Goal: Information Seeking & Learning: Learn about a topic

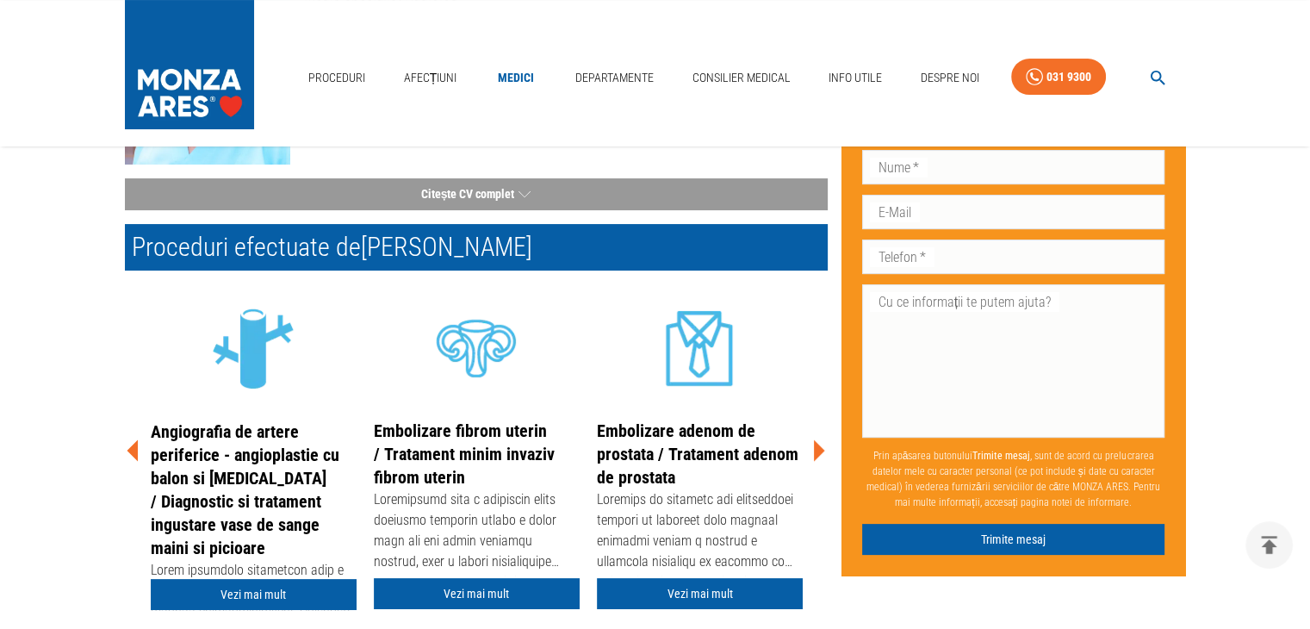
scroll to position [276, 0]
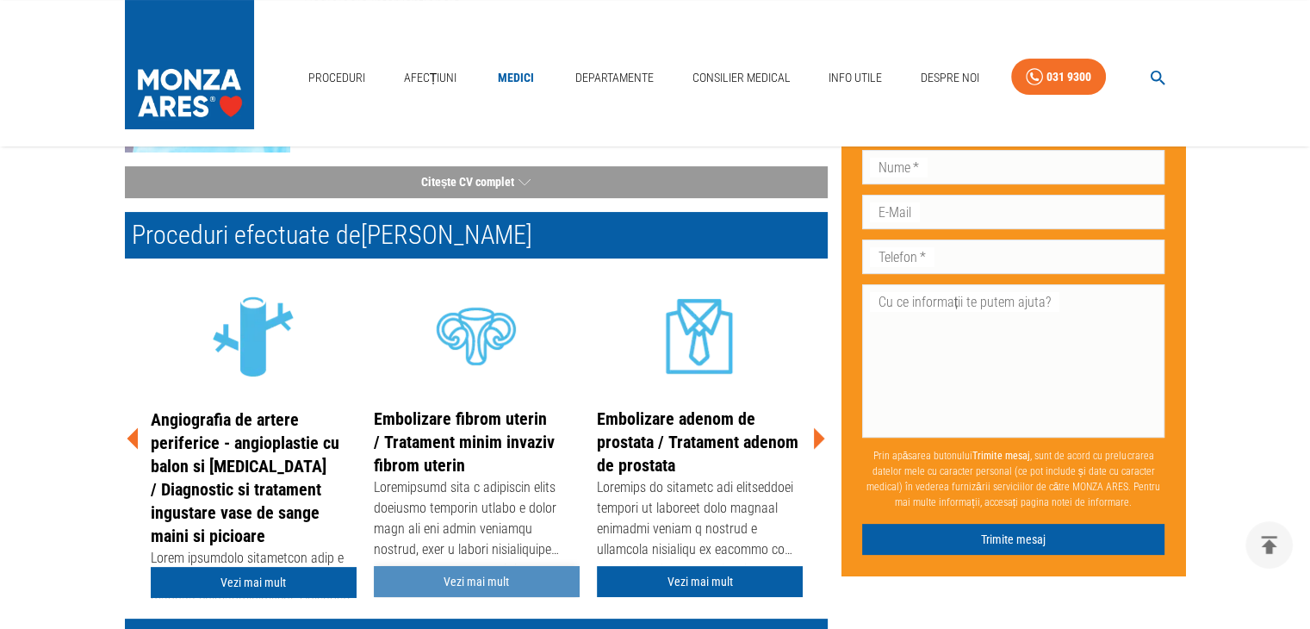
click at [488, 581] on link "Vezi mai mult" at bounding box center [477, 582] width 206 height 32
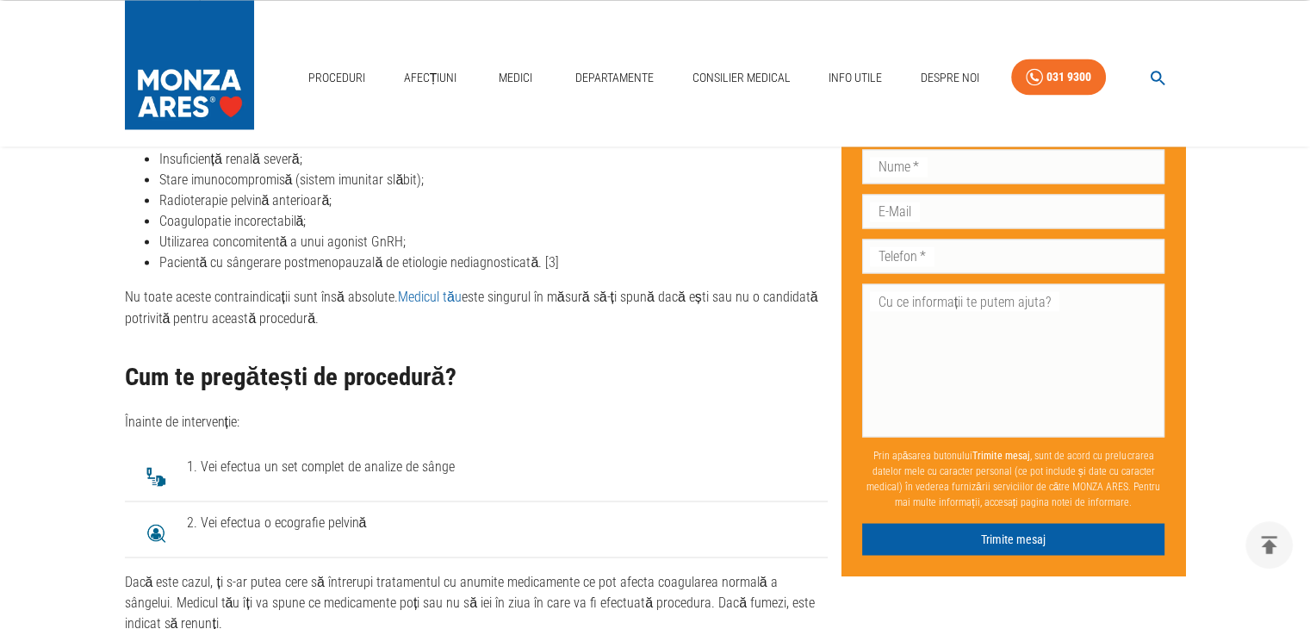
scroll to position [2963, 0]
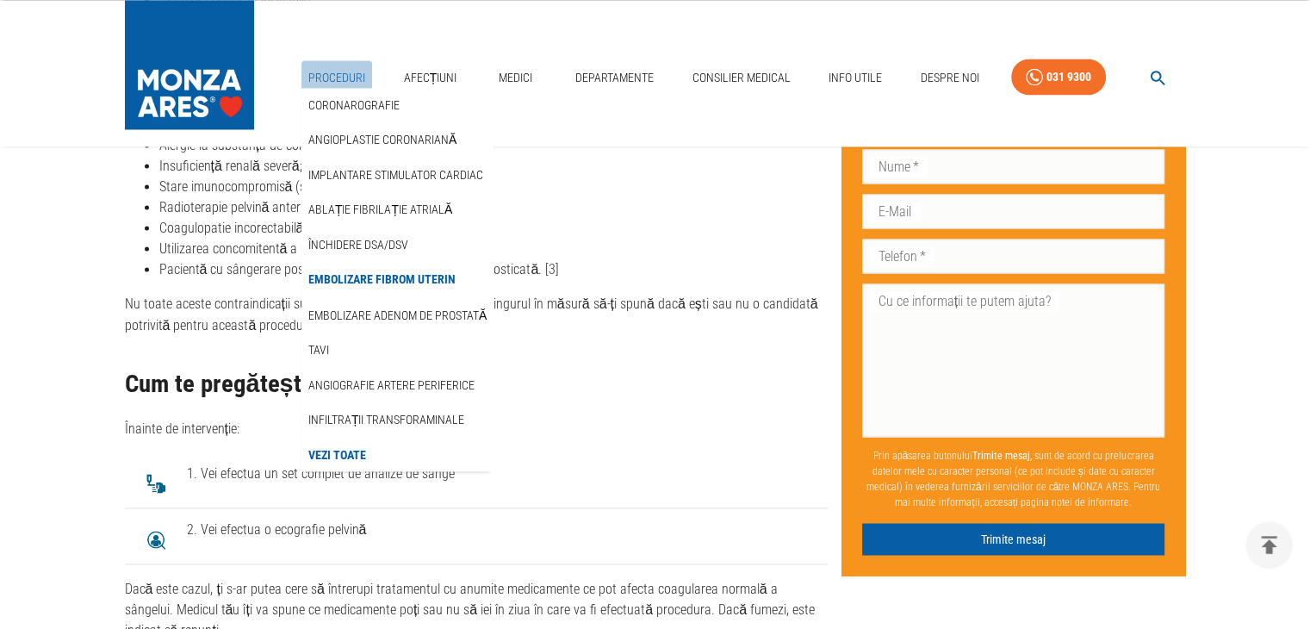
click at [351, 73] on link "Proceduri" at bounding box center [336, 77] width 71 height 35
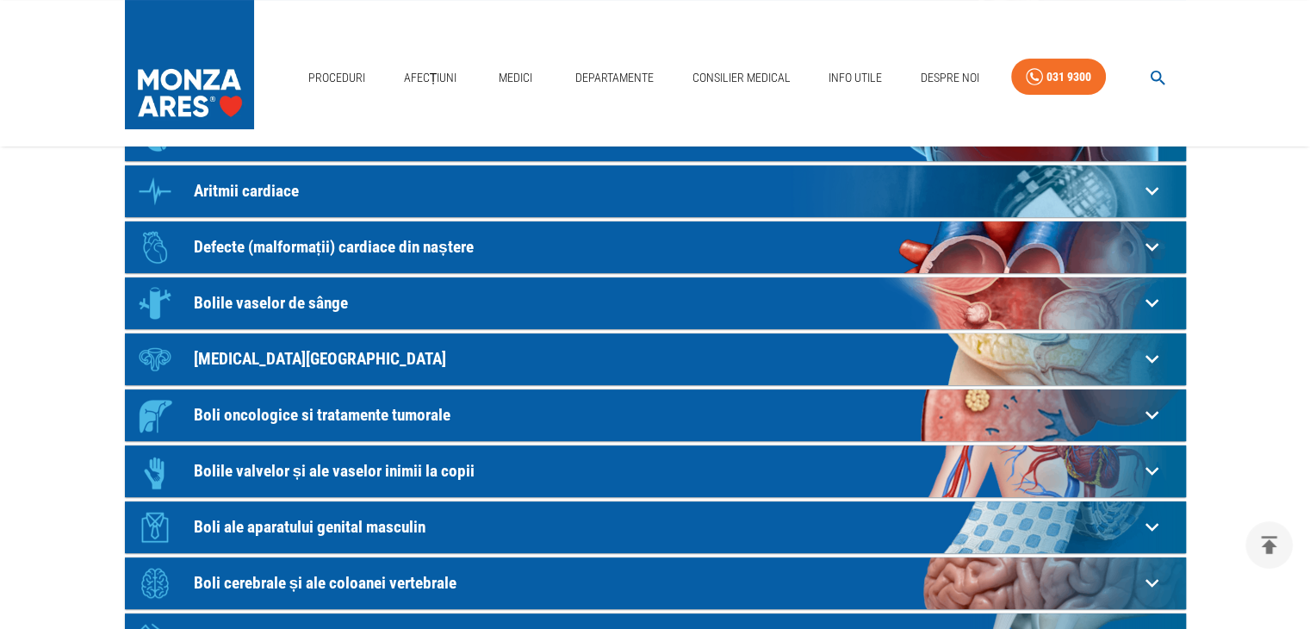
scroll to position [310, 0]
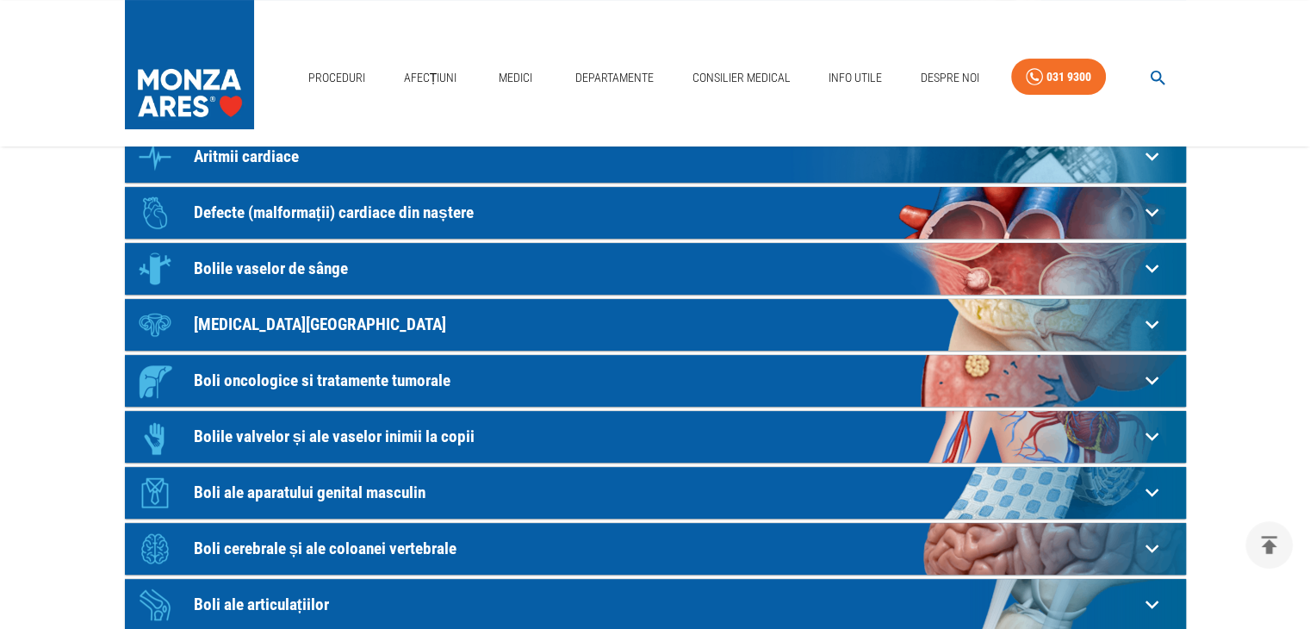
click at [1154, 324] on icon at bounding box center [1151, 324] width 13 height 9
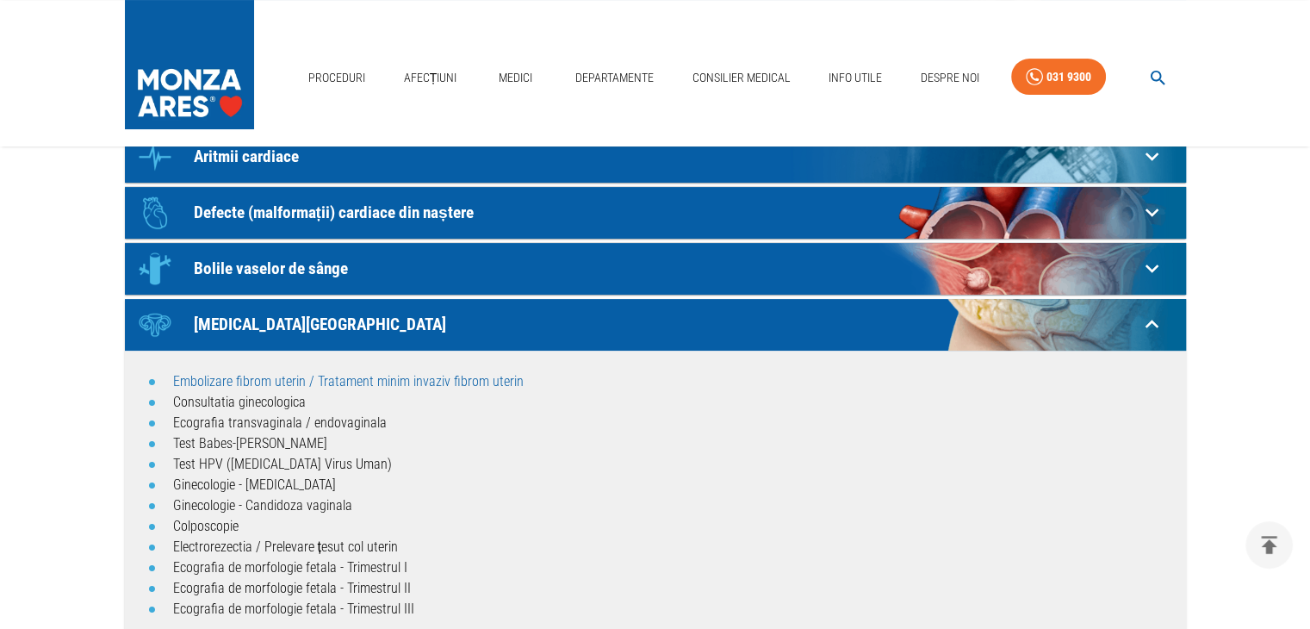
click at [214, 380] on link "Embolizare fibrom uterin / Tratament minim invaziv fibrom uterin" at bounding box center [348, 381] width 351 height 16
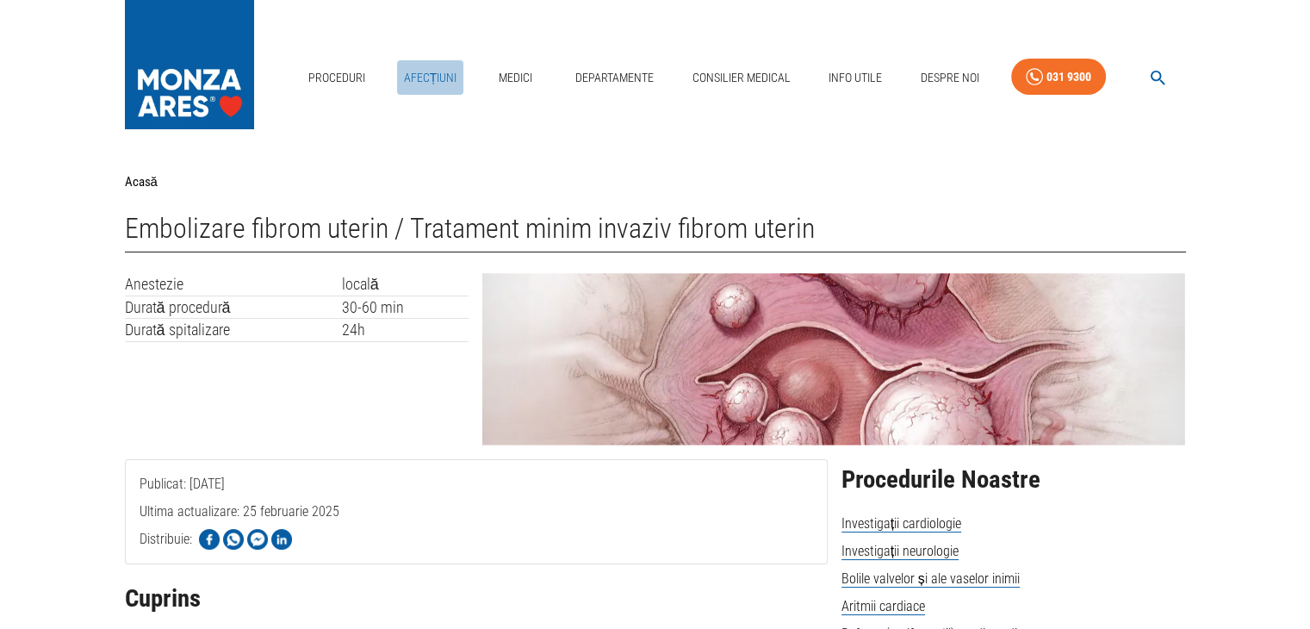
click at [428, 80] on link "Afecțiuni" at bounding box center [430, 77] width 67 height 35
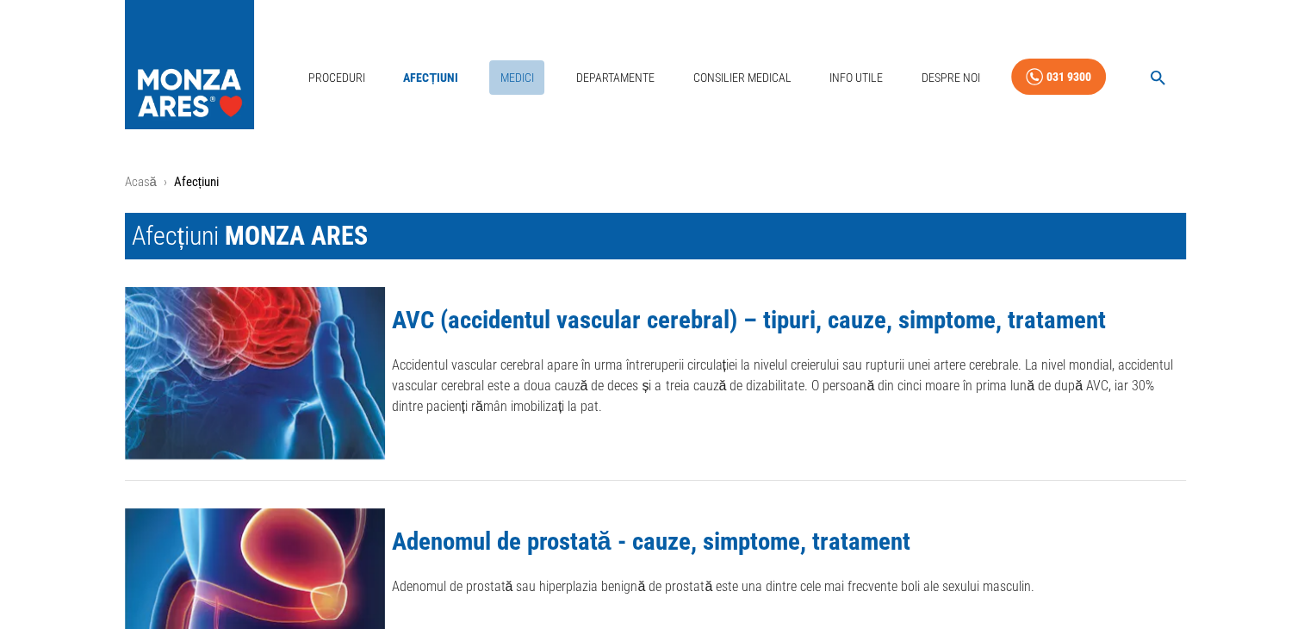
click at [519, 79] on link "Medici" at bounding box center [516, 77] width 55 height 35
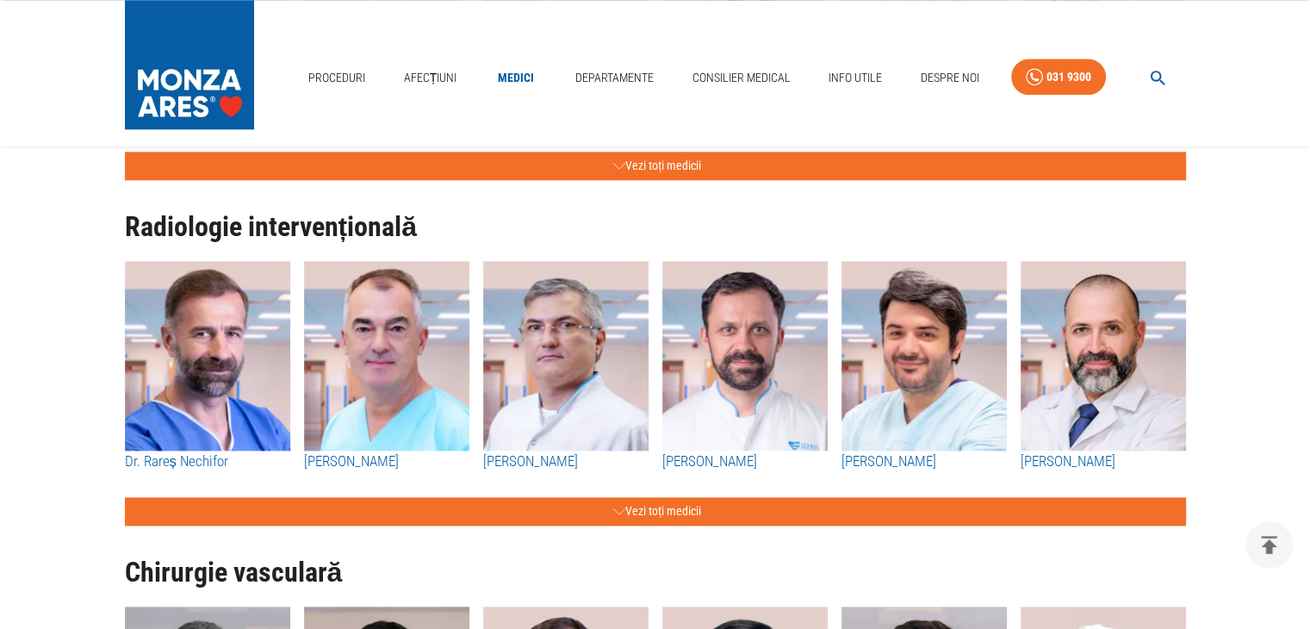
scroll to position [2136, 0]
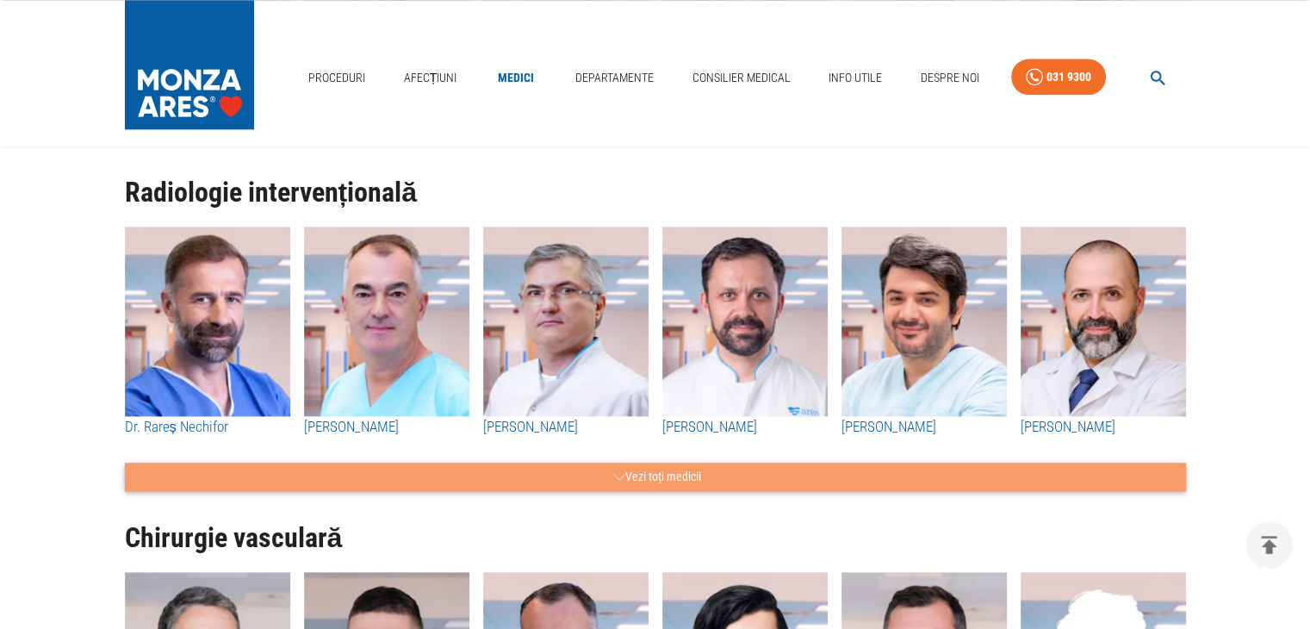
click at [677, 473] on button "Vezi toți medicii" at bounding box center [655, 477] width 1061 height 28
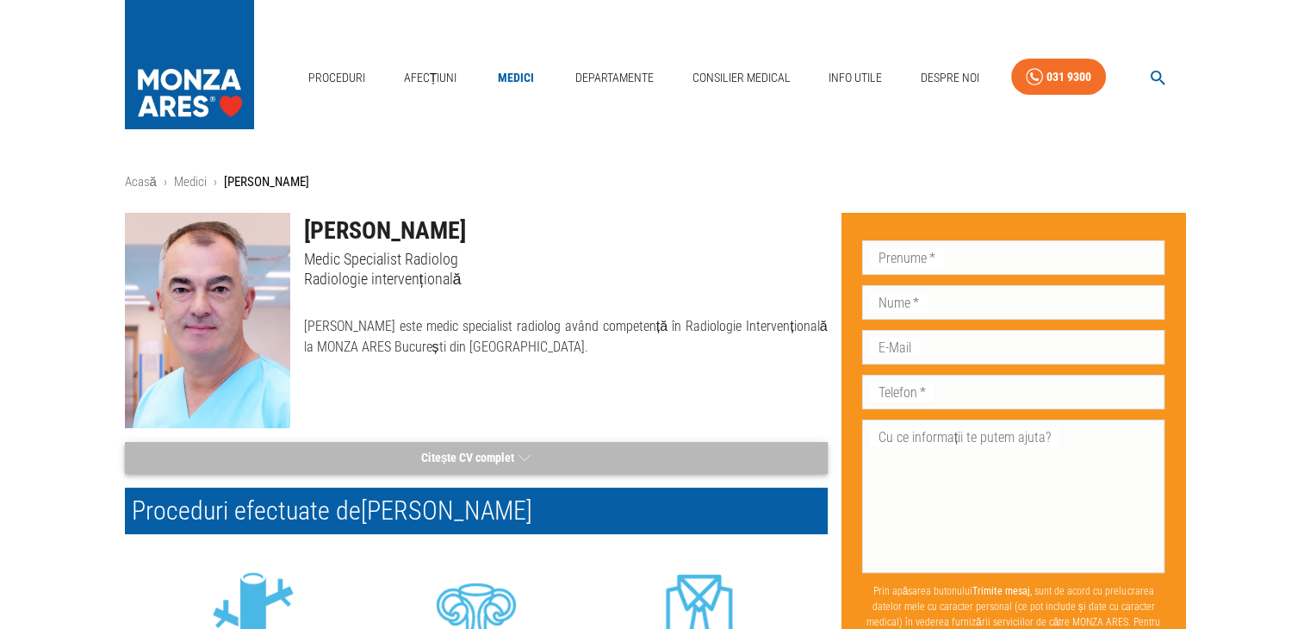
click at [462, 456] on button "Citește CV complet" at bounding box center [476, 458] width 703 height 32
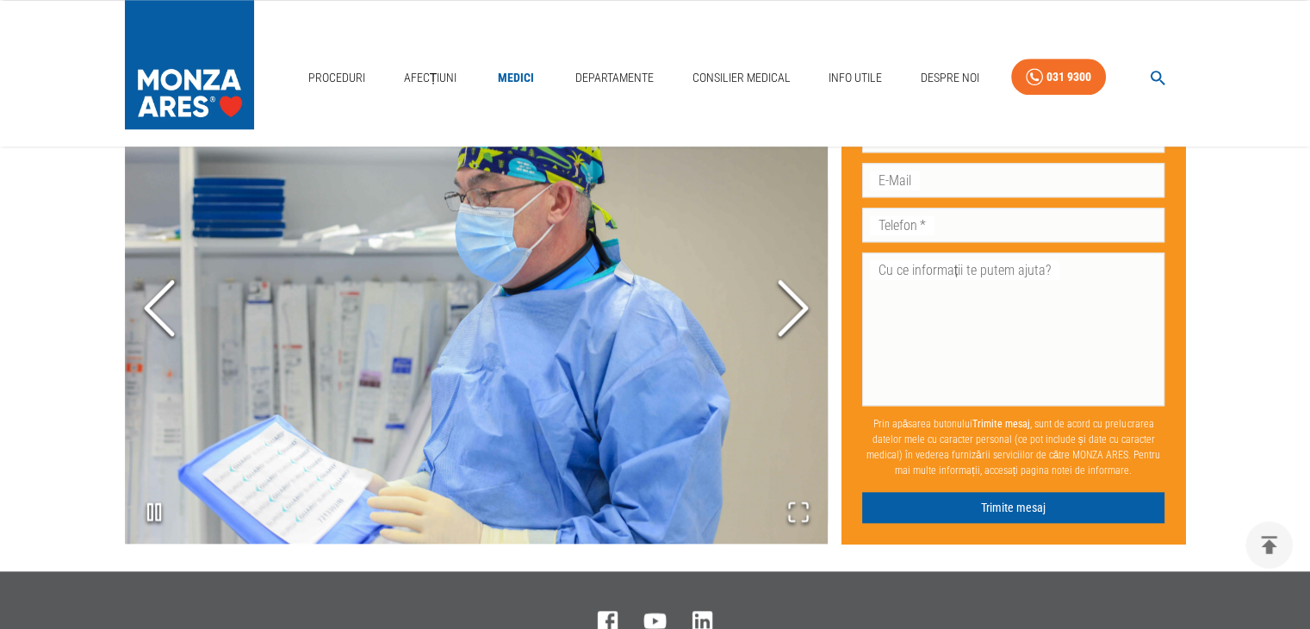
scroll to position [1688, 0]
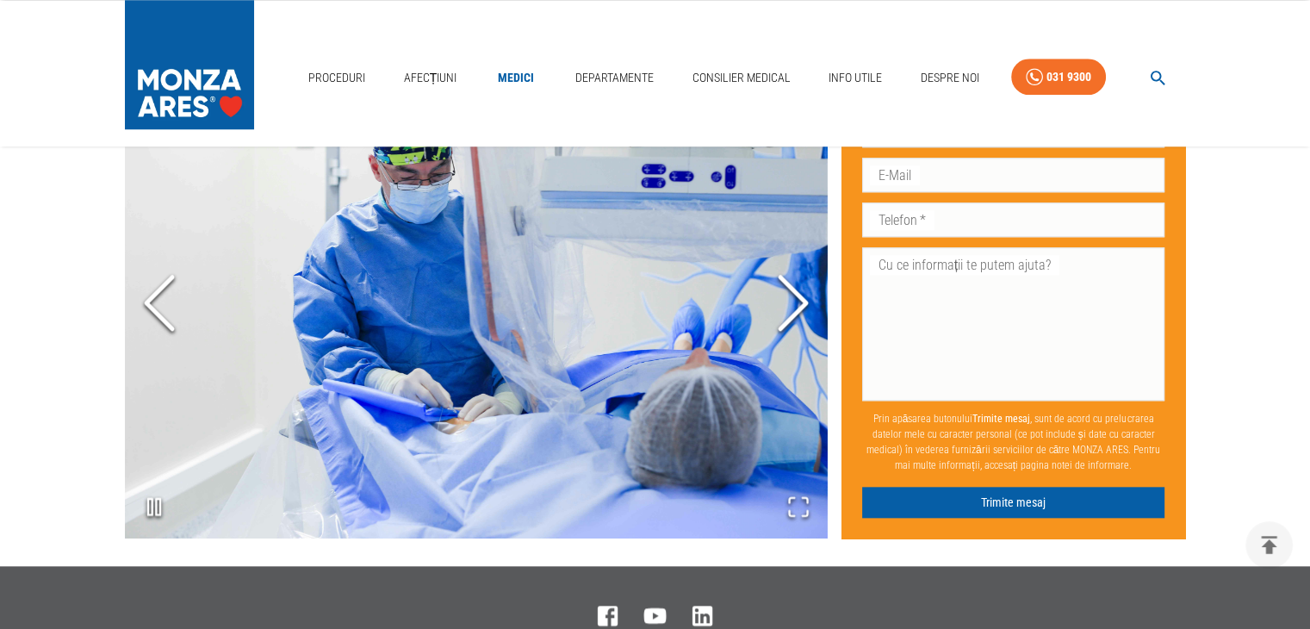
click at [797, 316] on icon "Next Slide" at bounding box center [793, 303] width 52 height 103
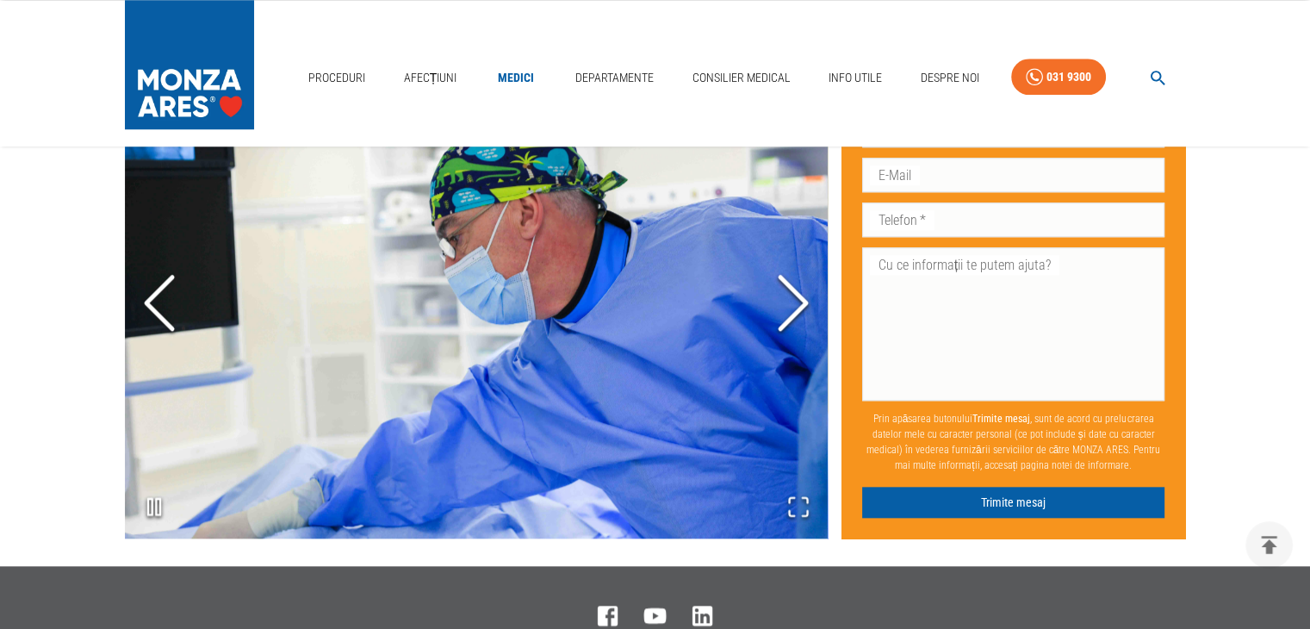
click at [797, 316] on icon "Next Slide" at bounding box center [793, 303] width 52 height 103
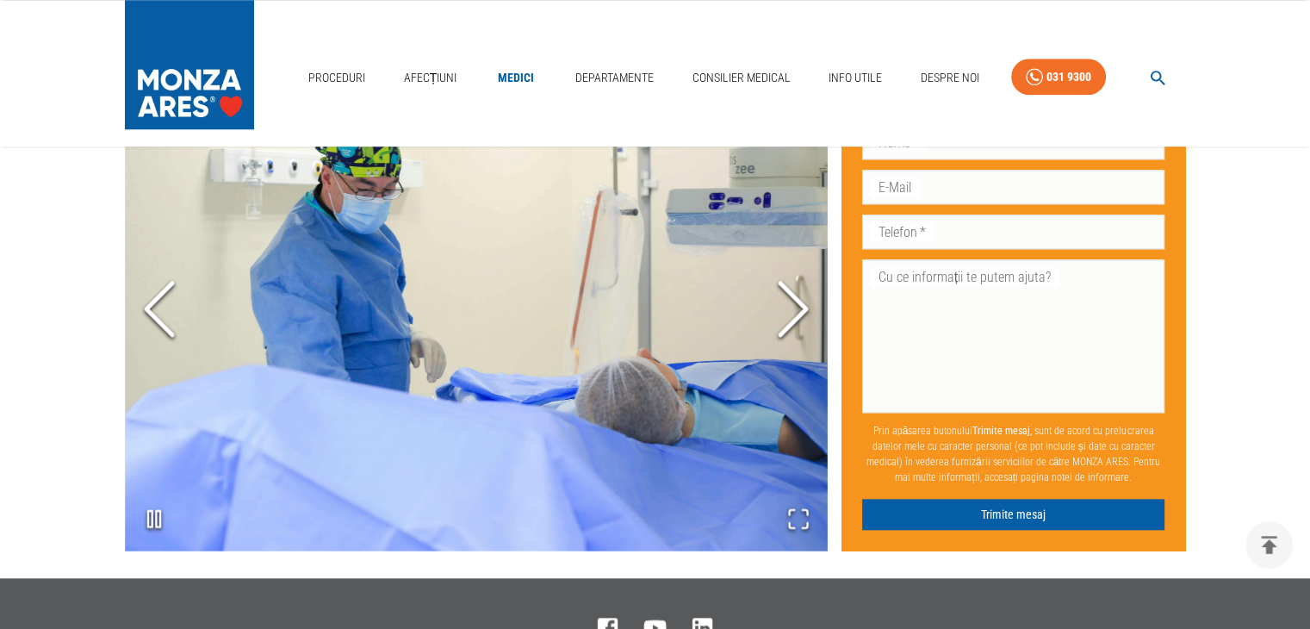
click at [797, 316] on polyline "Next Slide" at bounding box center [793, 309] width 26 height 52
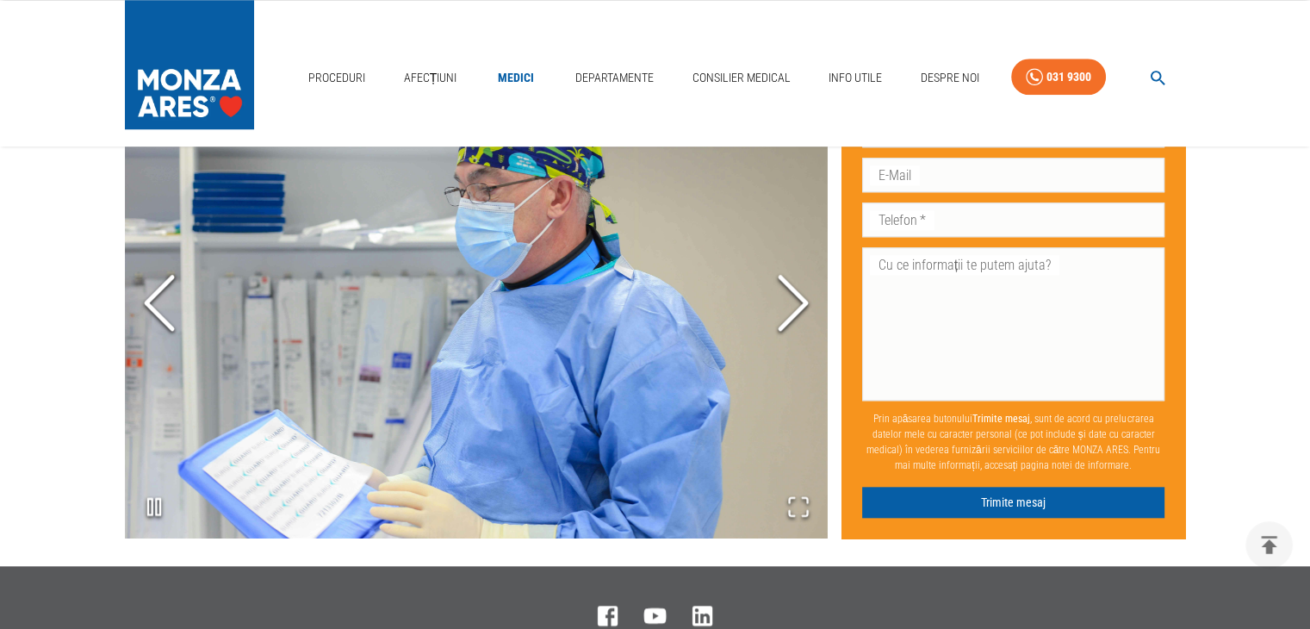
click at [797, 316] on icon "Next Slide" at bounding box center [793, 303] width 52 height 103
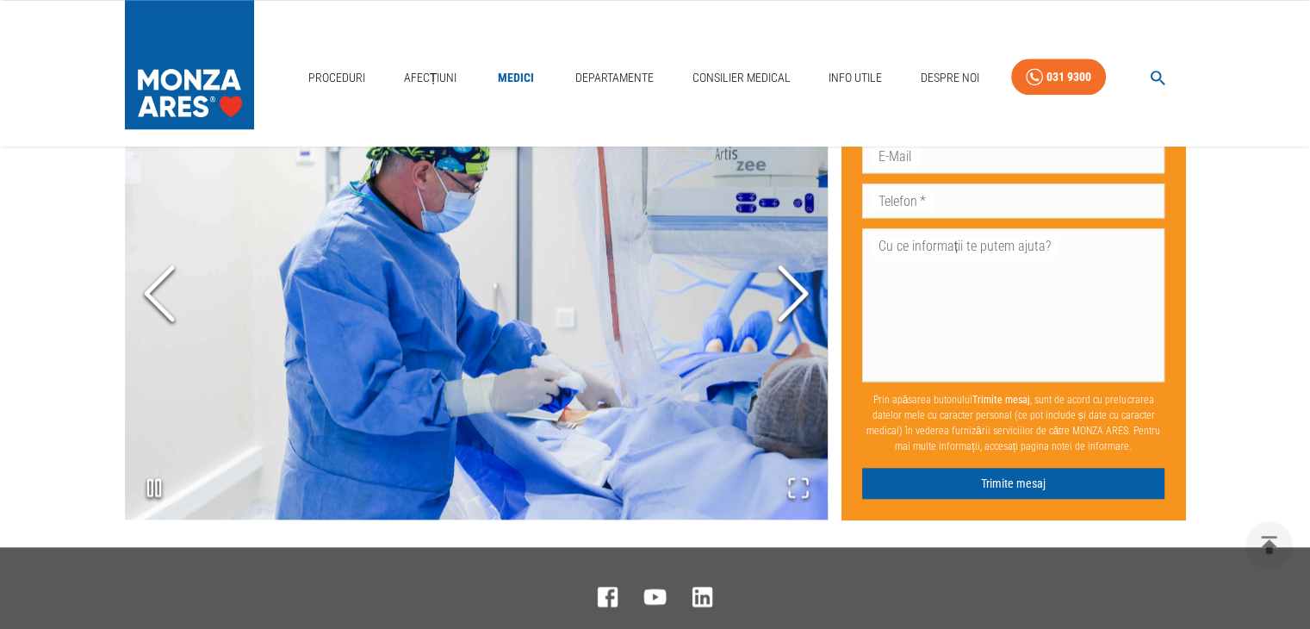
click at [797, 316] on icon "Next Slide" at bounding box center [793, 293] width 52 height 103
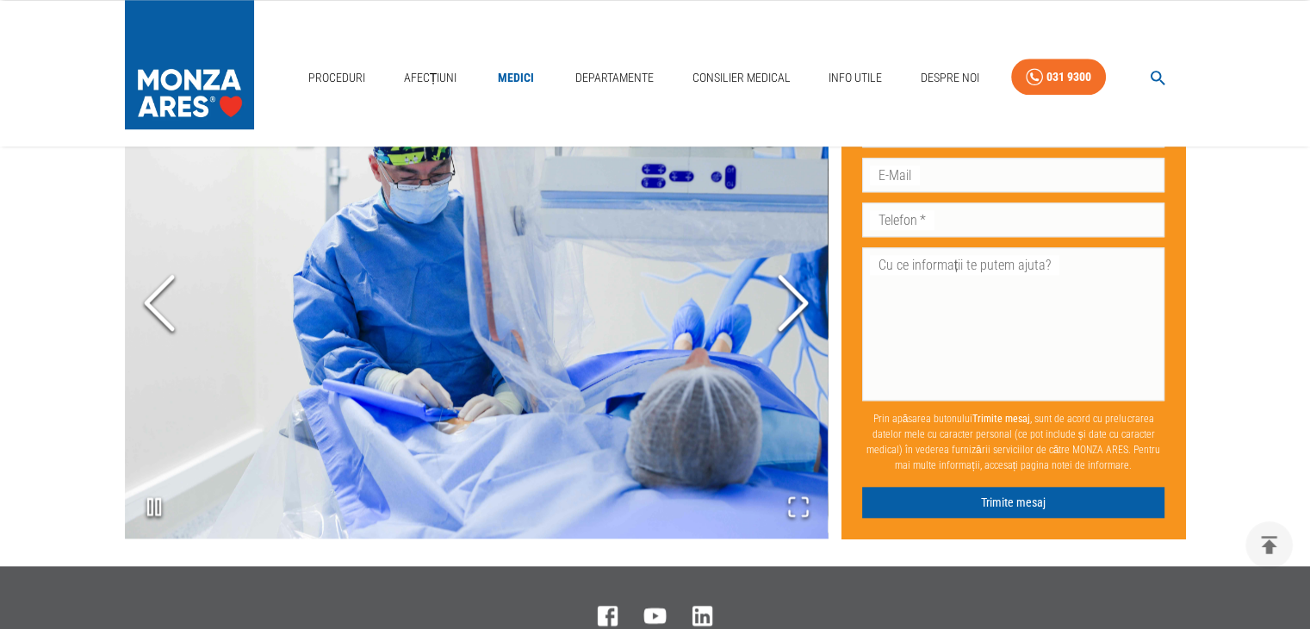
click at [797, 316] on icon "Next Slide" at bounding box center [793, 303] width 52 height 103
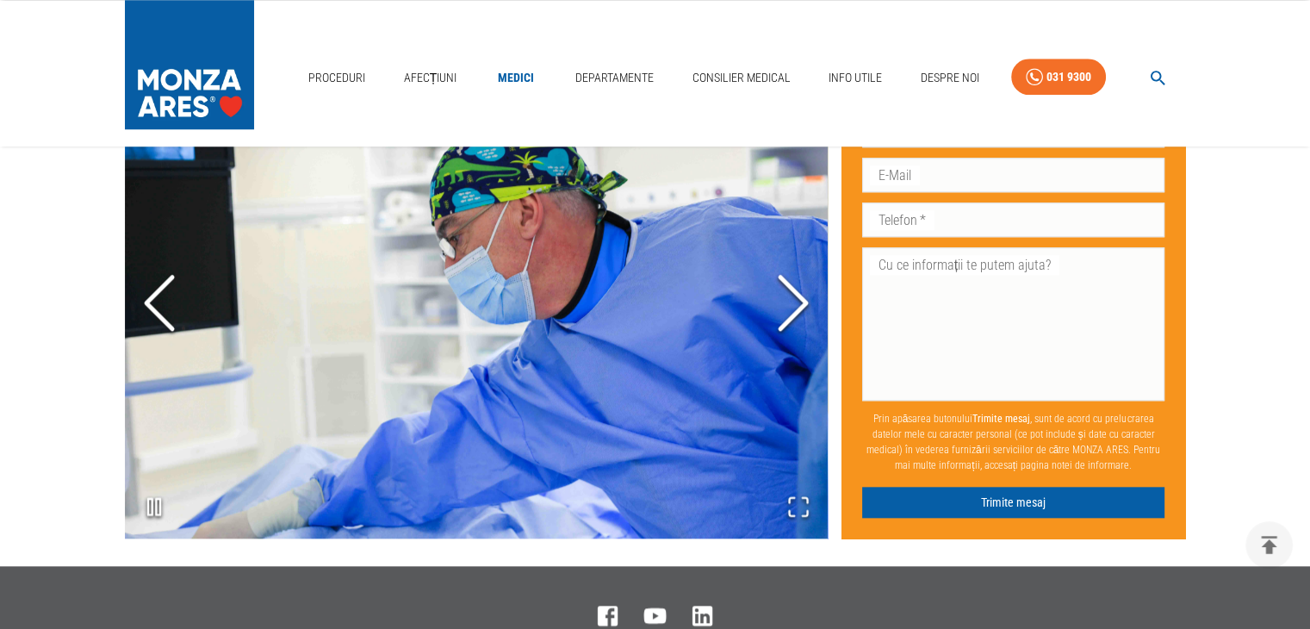
click at [797, 316] on icon "Next Slide" at bounding box center [793, 303] width 52 height 103
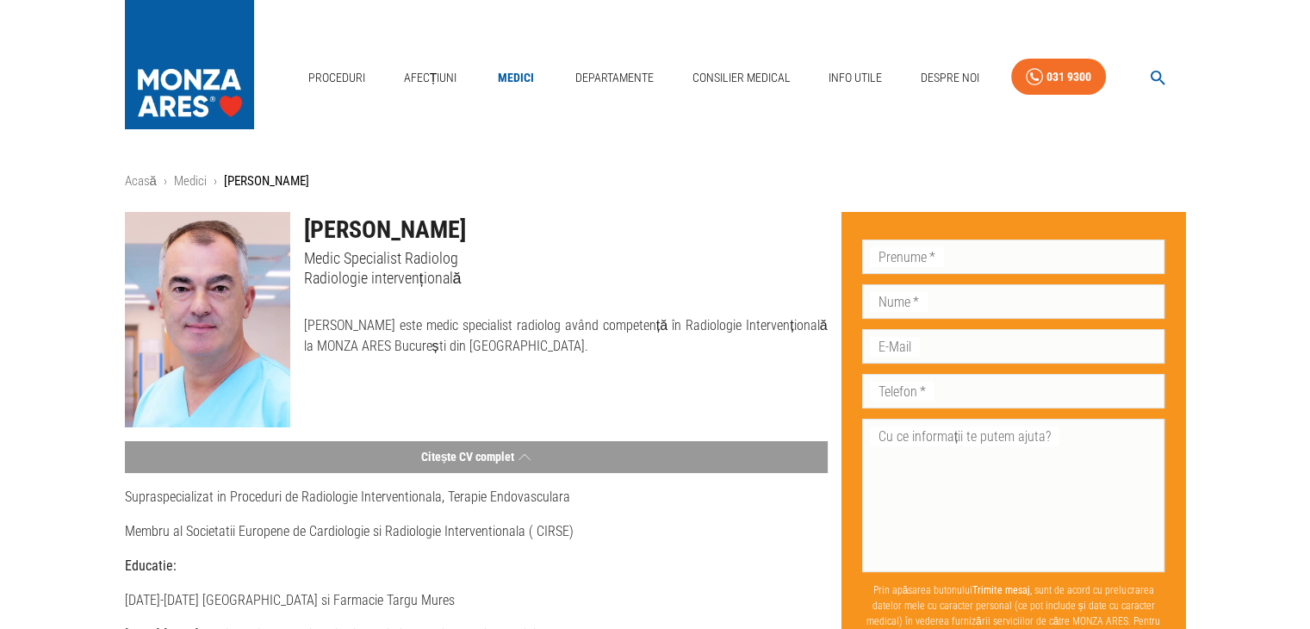
scroll to position [0, 0]
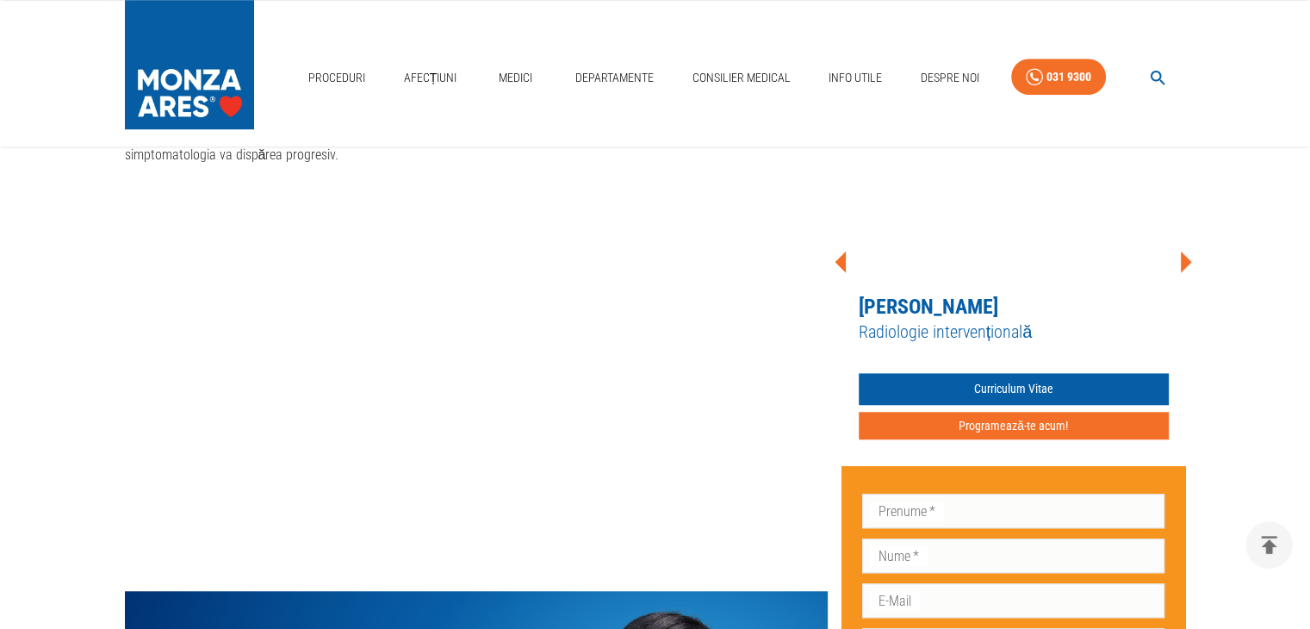
scroll to position [1275, 0]
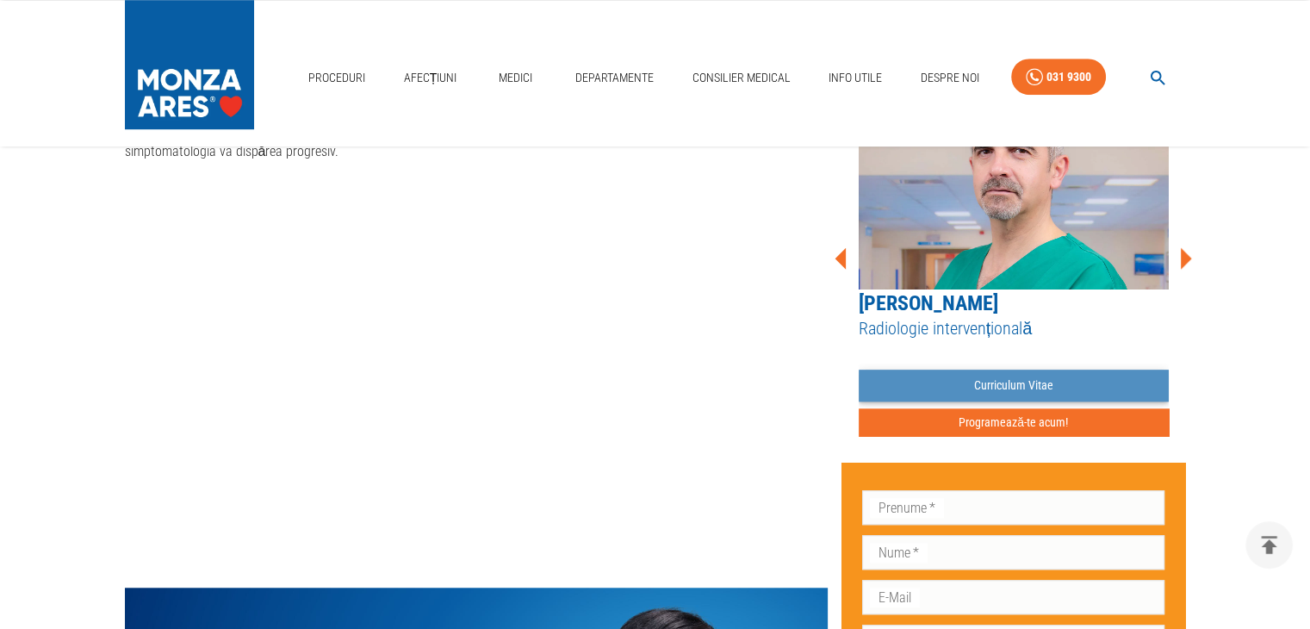
click at [1015, 380] on link "Curriculum Vitae" at bounding box center [1014, 386] width 310 height 32
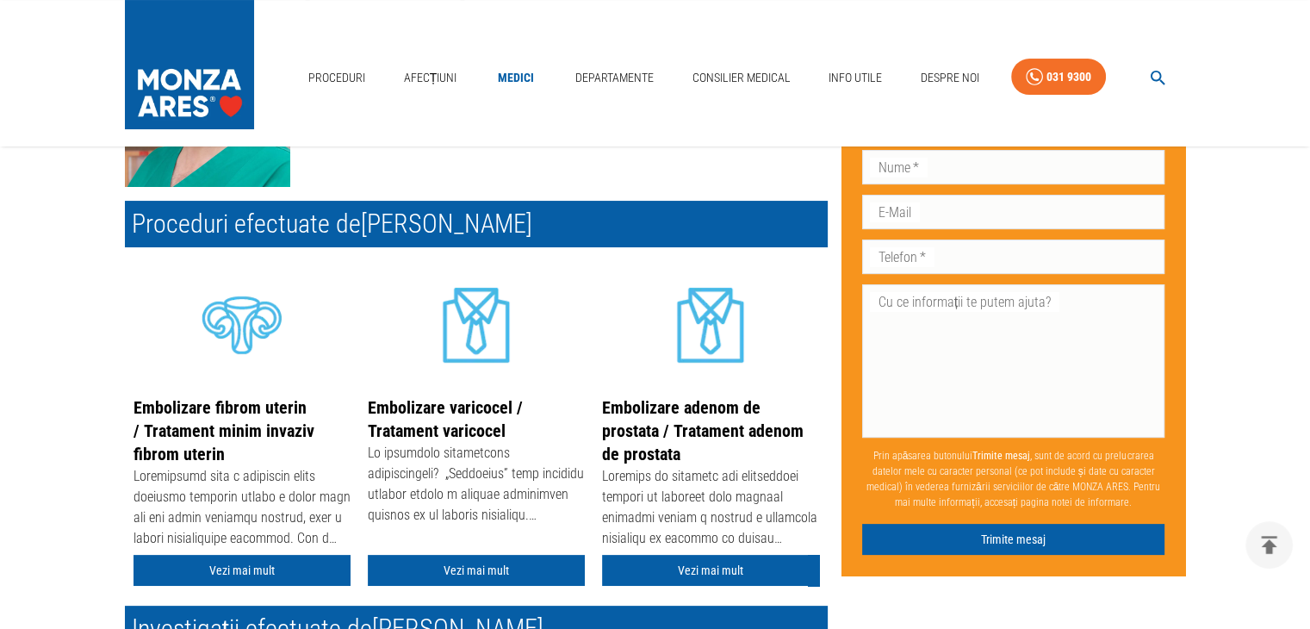
scroll to position [207, 0]
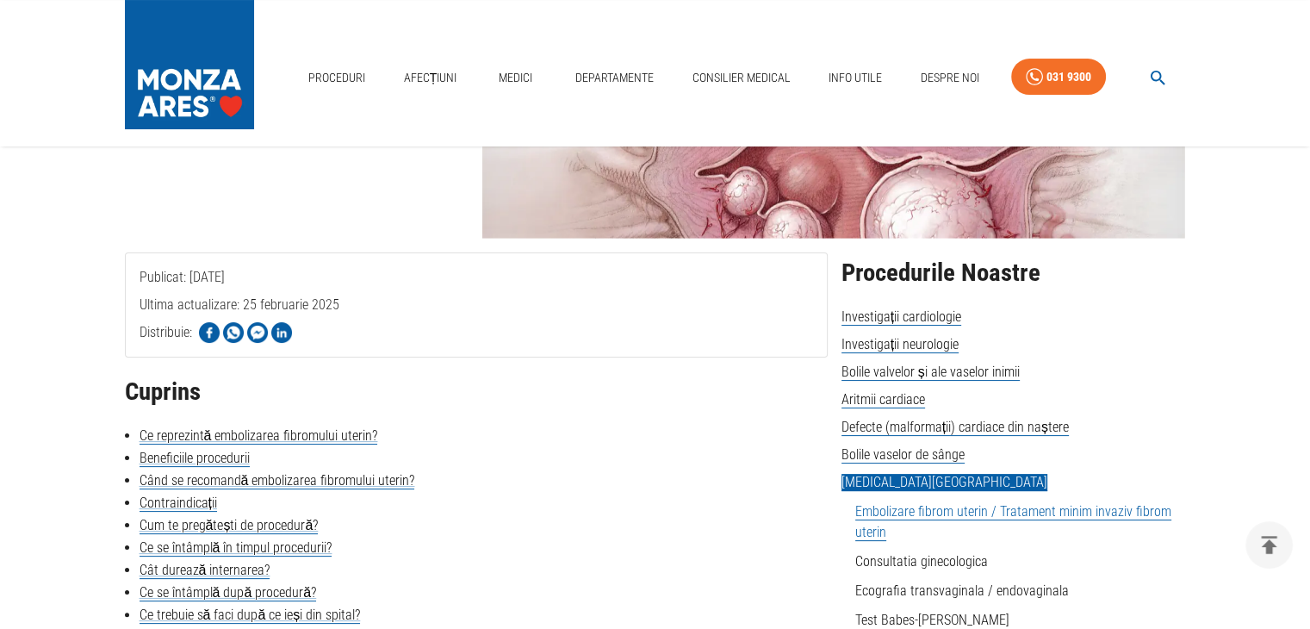
scroll to position [1275, 0]
